Goal: Information Seeking & Learning: Check status

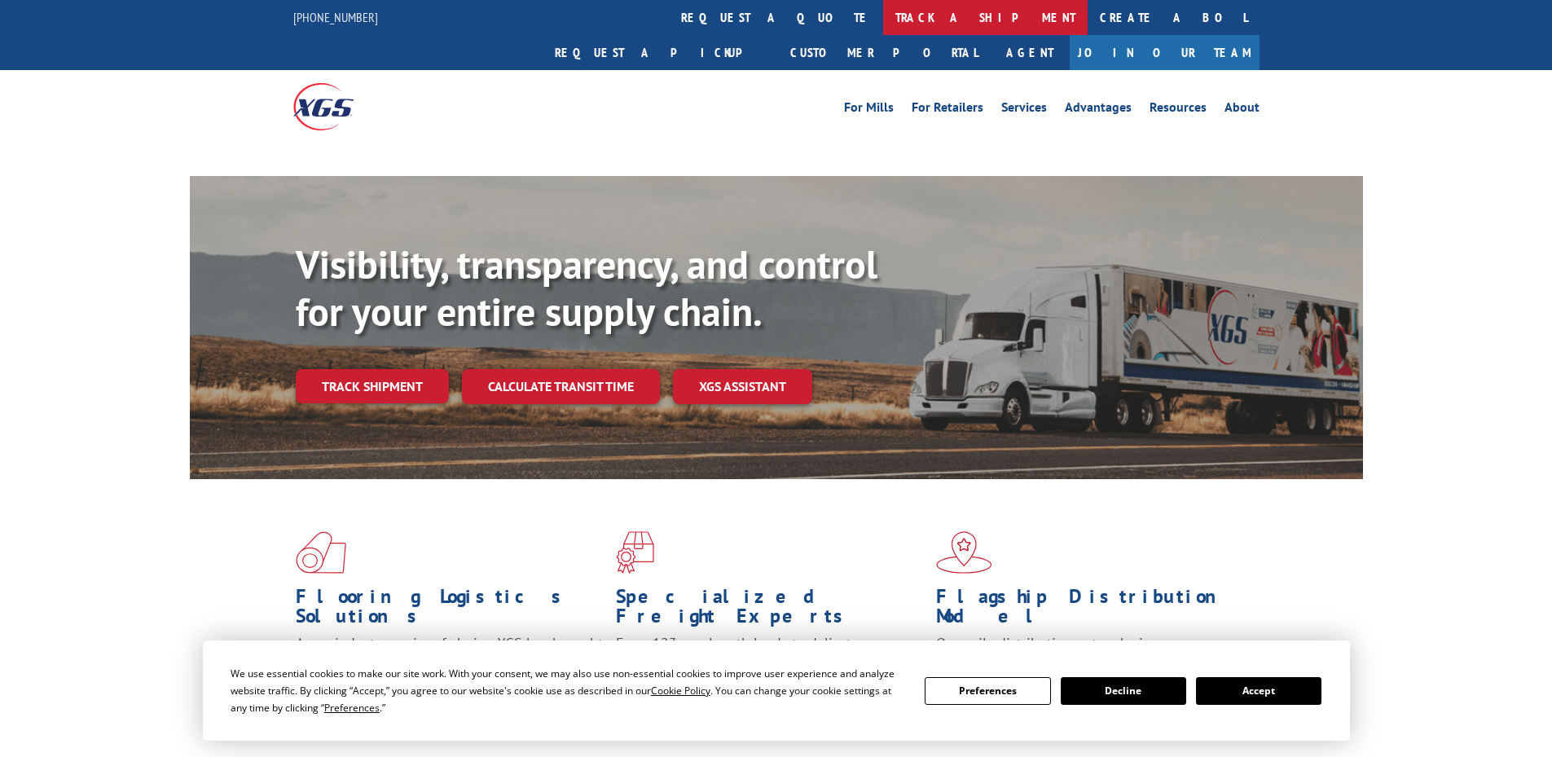
click at [883, 18] on link "track a shipment" at bounding box center [985, 17] width 204 height 35
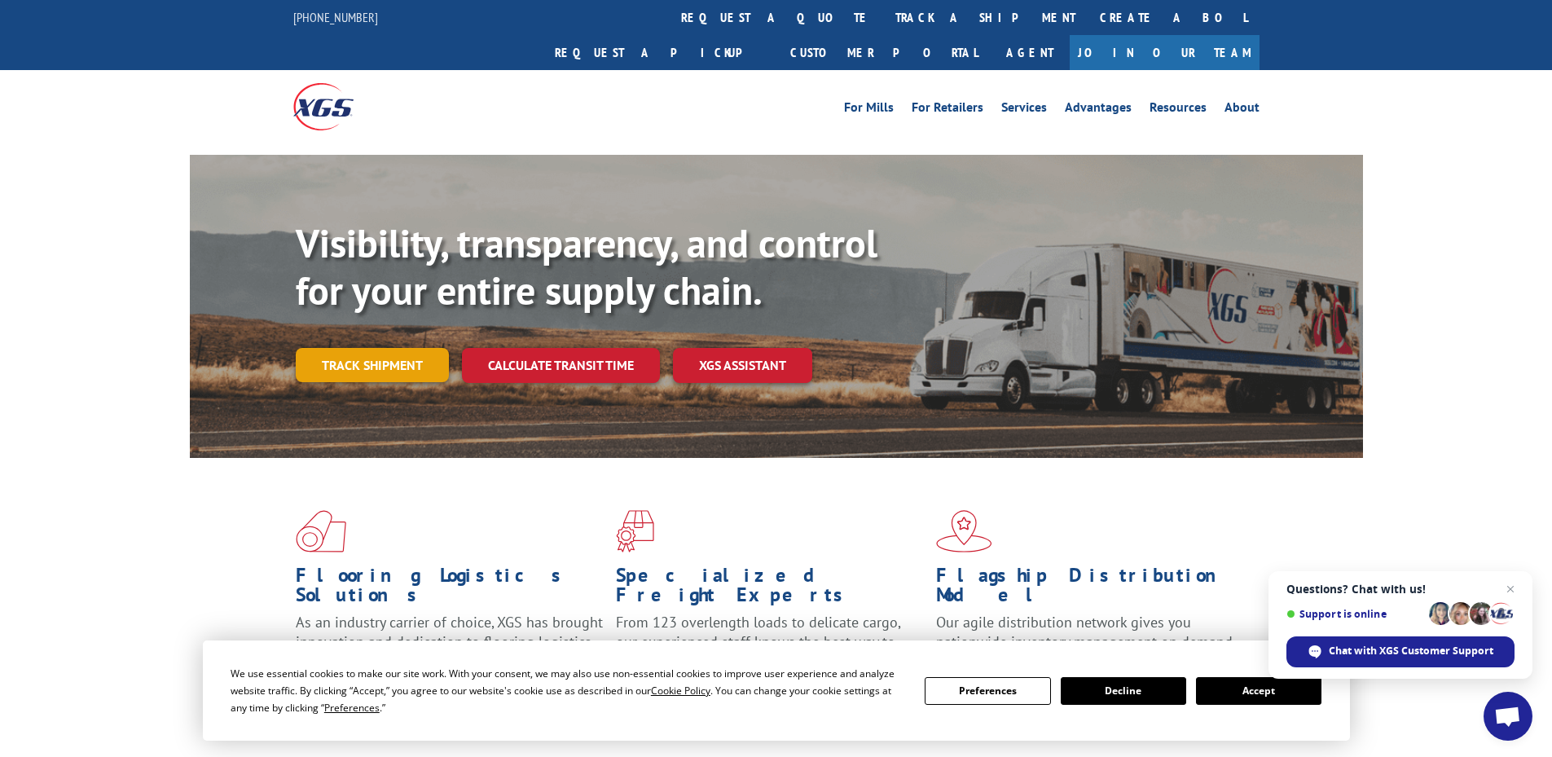
click at [378, 348] on link "Track shipment" at bounding box center [372, 365] width 153 height 34
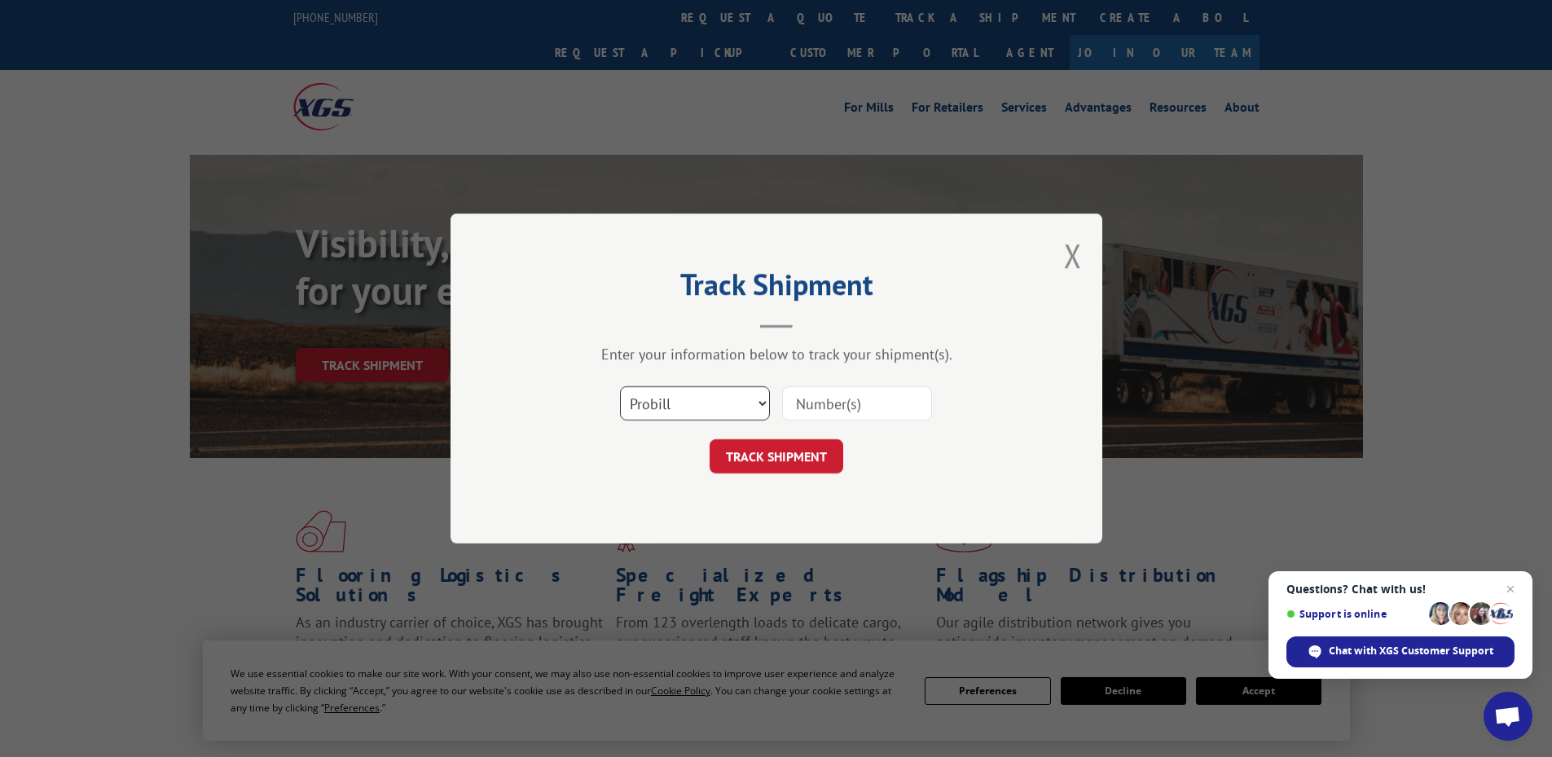
click at [762, 402] on select "Select category... Probill BOL PO" at bounding box center [695, 403] width 150 height 34
select select "bol"
click at [620, 386] on select "Select category... Probill BOL PO" at bounding box center [695, 403] width 150 height 34
click at [817, 403] on input at bounding box center [857, 403] width 150 height 34
type input "6003262"
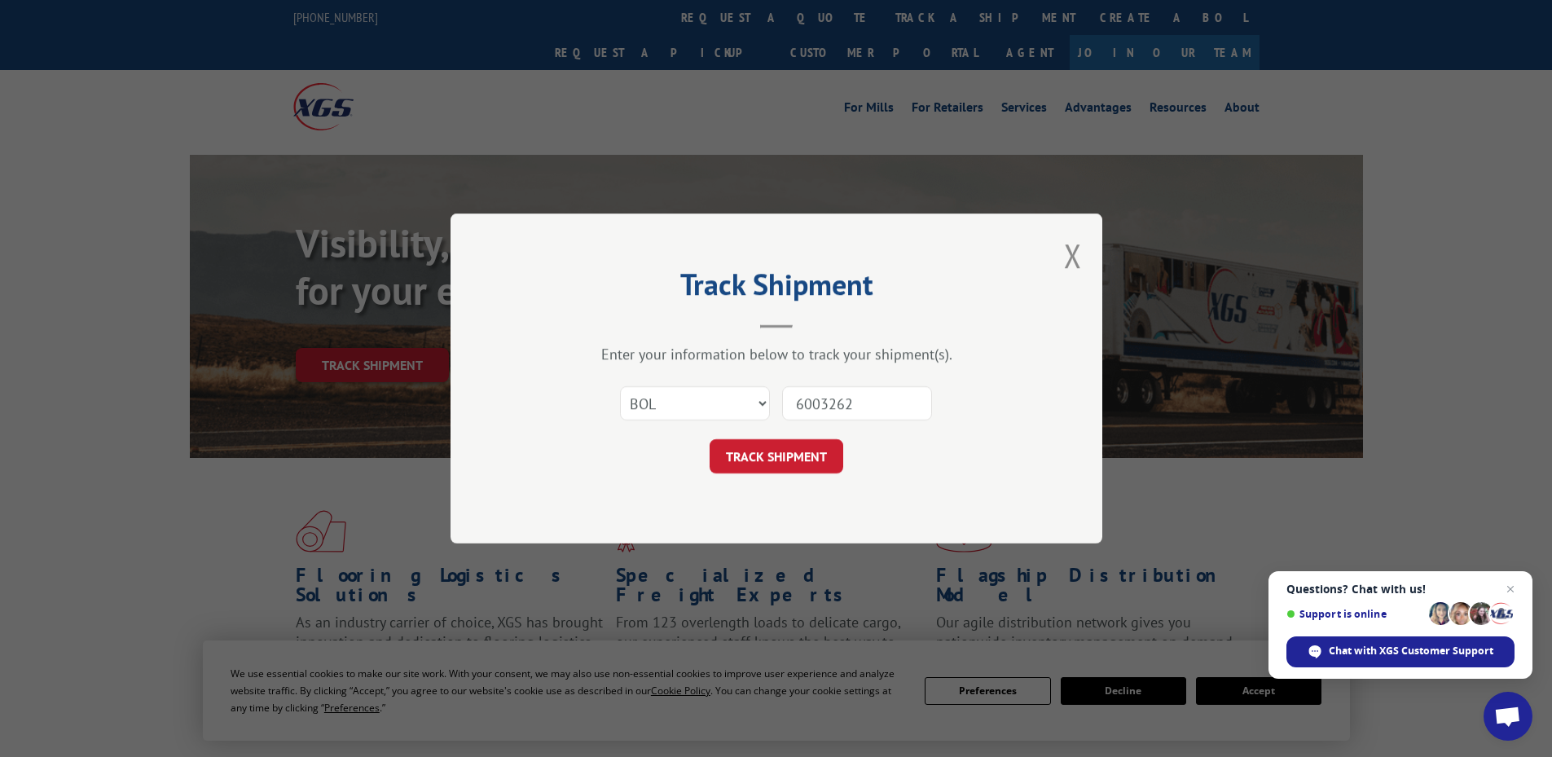
click at [710, 439] on button "TRACK SHIPMENT" at bounding box center [777, 456] width 134 height 34
